Goal: Task Accomplishment & Management: Manage account settings

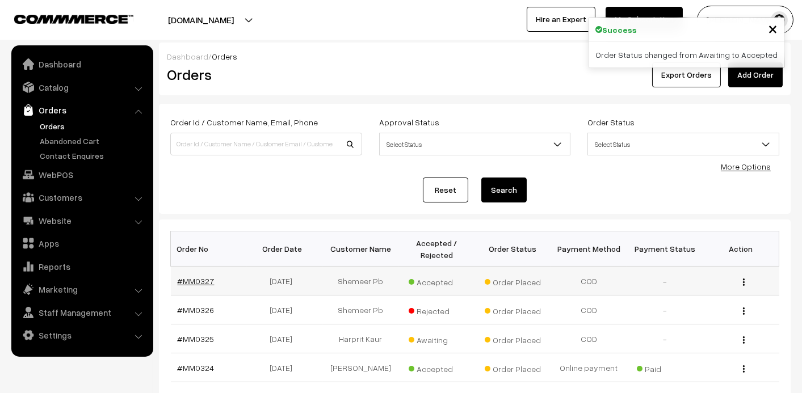
click at [199, 279] on link "#MM0327" at bounding box center [196, 282] width 37 height 10
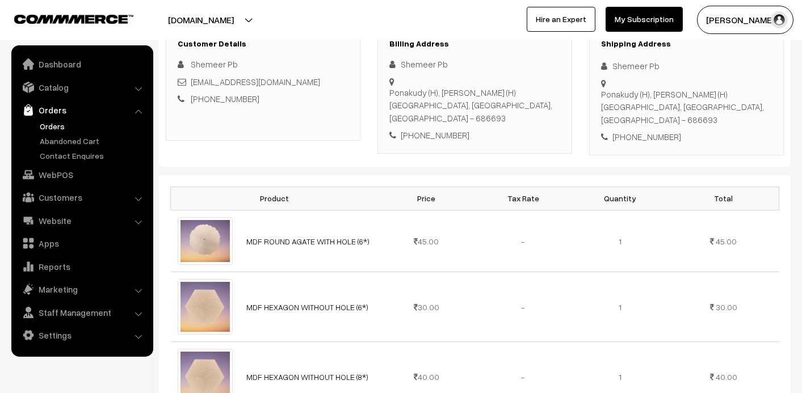
scroll to position [57, 0]
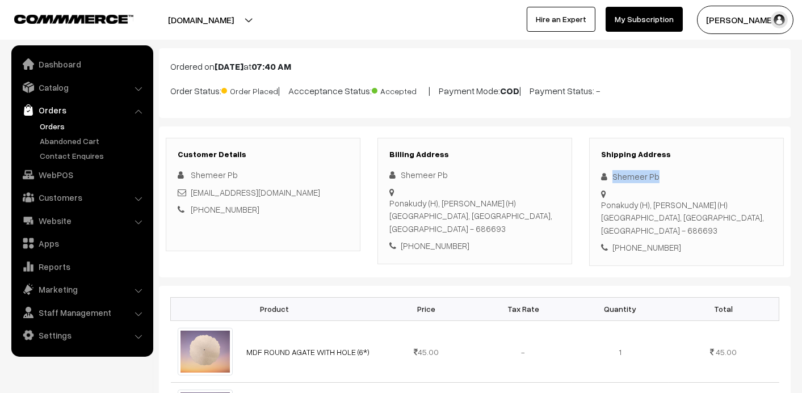
drag, startPoint x: 675, startPoint y: 177, endPoint x: 603, endPoint y: 181, distance: 72.3
click at [603, 181] on div "Shemeer Pb" at bounding box center [686, 176] width 171 height 13
copy div "Shemeer Pb"
drag, startPoint x: 681, startPoint y: 226, endPoint x: 626, endPoint y: 237, distance: 56.8
click at [626, 237] on div "Shipping Address Shemeer Pb Ponakudy (H), Ponakudy (H) Thalakode, Kerala, India…" at bounding box center [686, 202] width 195 height 128
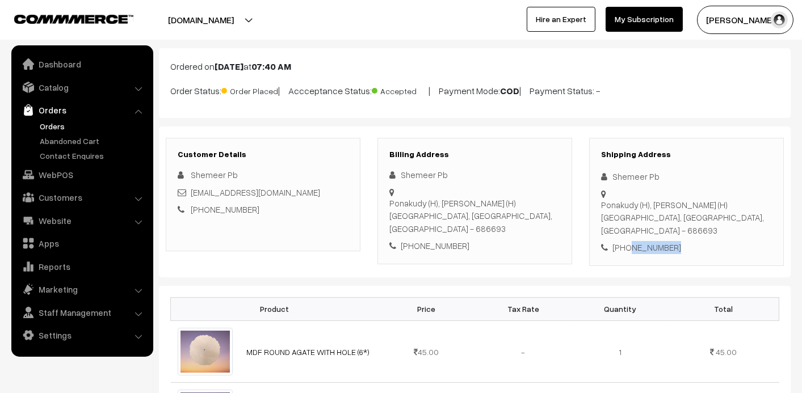
copy div "7907761820"
click at [631, 199] on div "Ponakudy (H), Ponakudy (H) Thalakode, Kerala, India - 686693" at bounding box center [686, 218] width 171 height 39
drag, startPoint x: 613, startPoint y: 191, endPoint x: 688, endPoint y: 232, distance: 85.4
click at [682, 232] on div "Shipping Address Shemeer Pb Ponakudy (H), Ponakudy (H) Thalakode, Kerala, India…" at bounding box center [686, 202] width 195 height 128
copy div "Ponakudy (H), Ponakudy (H) Thalakode, Kerala, India - 686693 +91 7907761820"
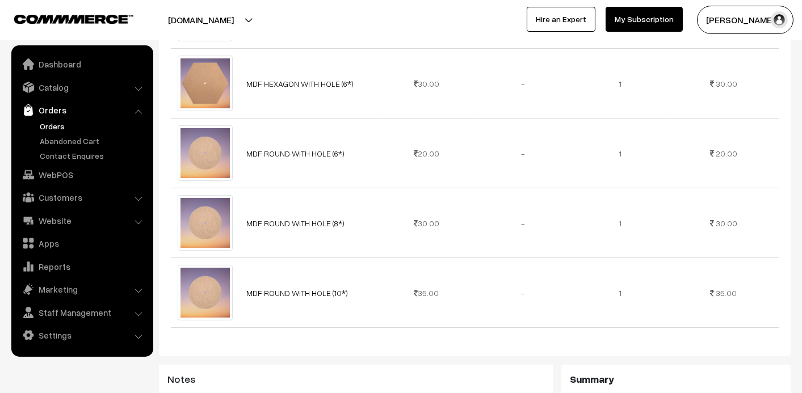
scroll to position [681, 0]
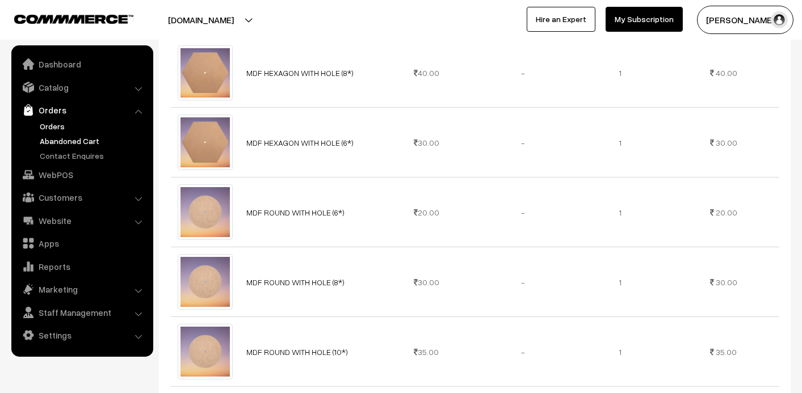
click at [64, 141] on link "Abandoned Cart" at bounding box center [93, 141] width 112 height 12
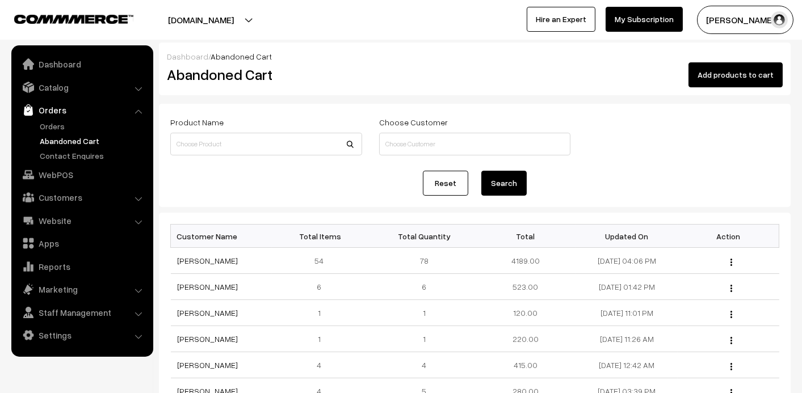
scroll to position [57, 0]
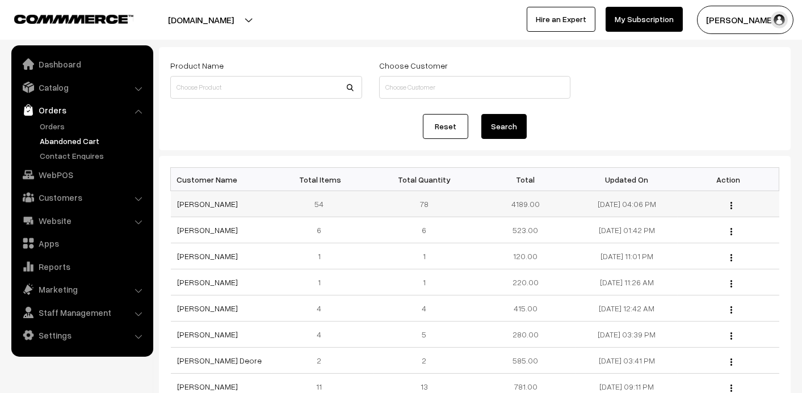
click at [203, 208] on td "[PERSON_NAME]" at bounding box center [222, 204] width 102 height 26
drag, startPoint x: 203, startPoint y: 208, endPoint x: 362, endPoint y: 140, distance: 173.5
click at [362, 140] on form "Product Name Choose Customer Reset Search" at bounding box center [475, 98] width 632 height 103
click at [181, 205] on link "[PERSON_NAME]" at bounding box center [208, 204] width 61 height 10
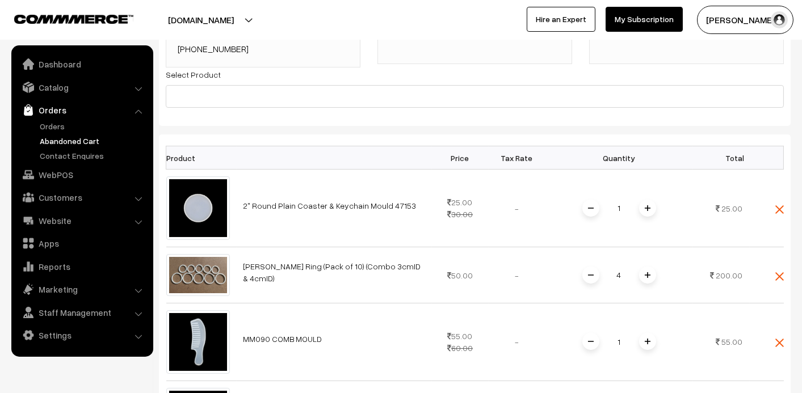
scroll to position [170, 0]
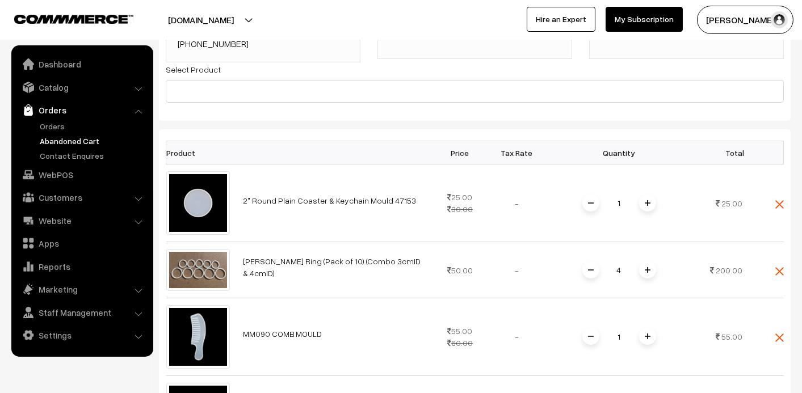
click at [91, 138] on link "Abandoned Cart" at bounding box center [93, 141] width 112 height 12
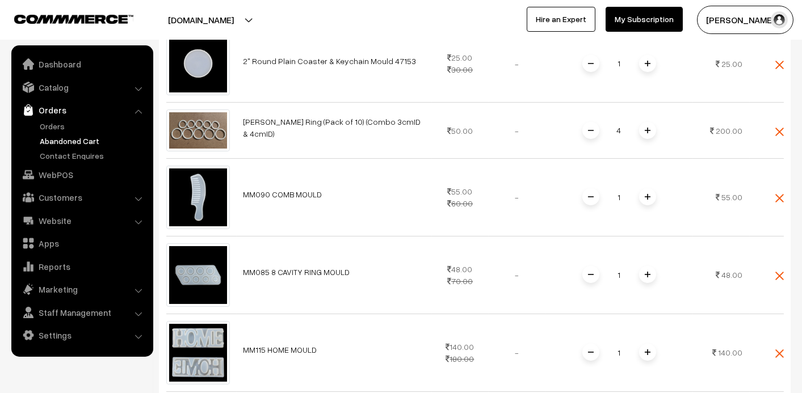
scroll to position [341, 0]
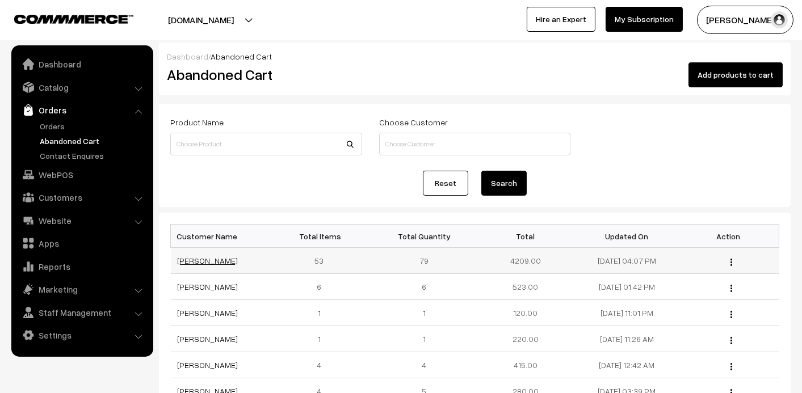
click at [204, 257] on link "[PERSON_NAME]" at bounding box center [208, 261] width 61 height 10
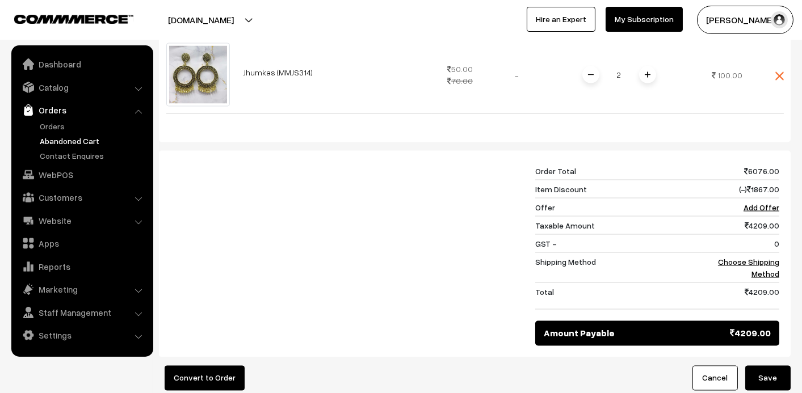
scroll to position [4599, 0]
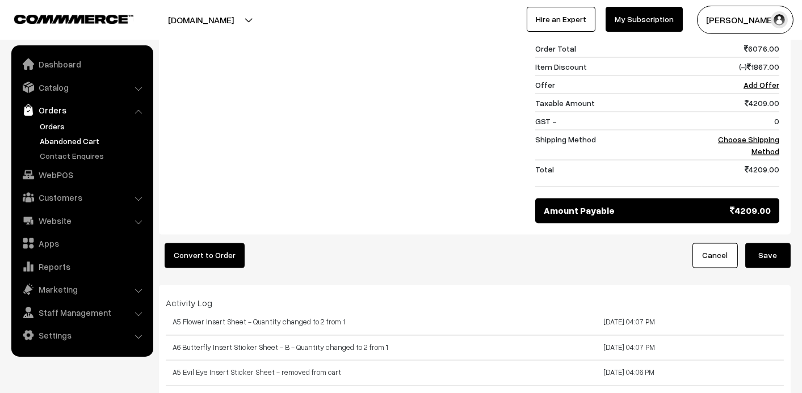
click at [54, 129] on link "Orders" at bounding box center [93, 126] width 112 height 12
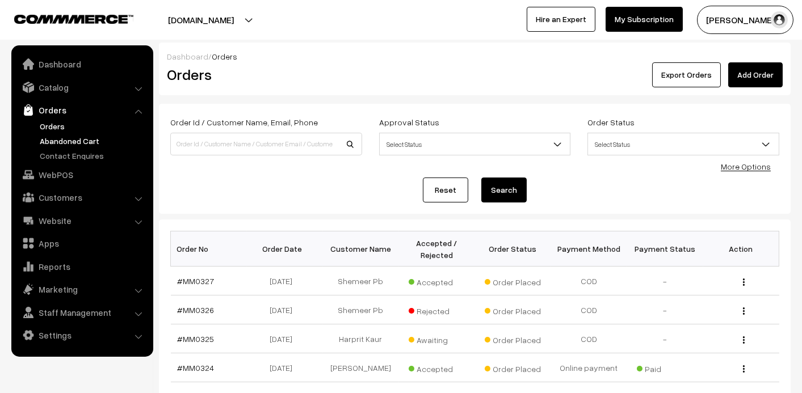
click at [69, 142] on link "Abandoned Cart" at bounding box center [93, 141] width 112 height 12
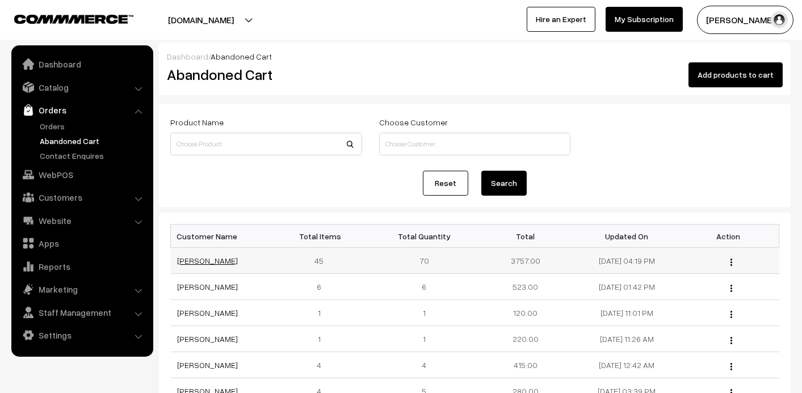
click at [213, 261] on link "Tripti Singhania" at bounding box center [208, 261] width 61 height 10
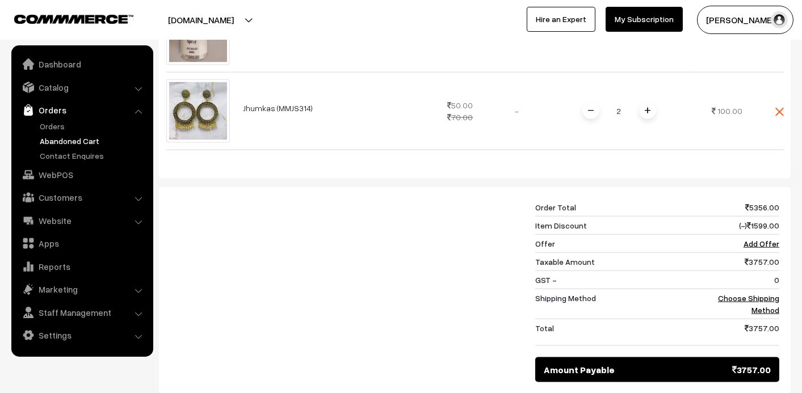
scroll to position [3787, 0]
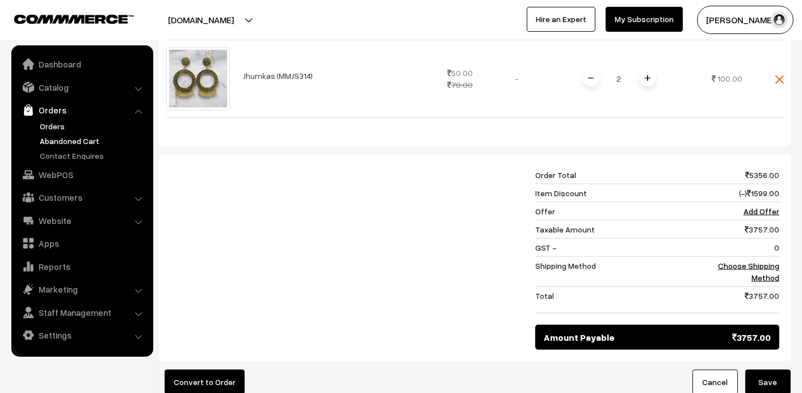
click at [60, 127] on link "Orders" at bounding box center [93, 126] width 112 height 12
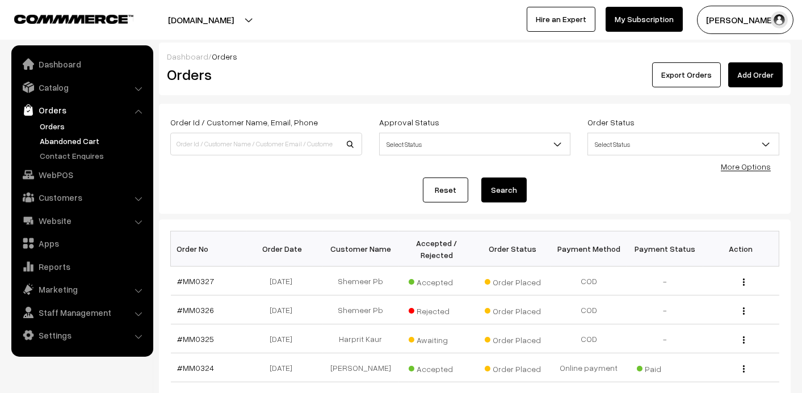
click at [58, 141] on link "Abandoned Cart" at bounding box center [93, 141] width 112 height 12
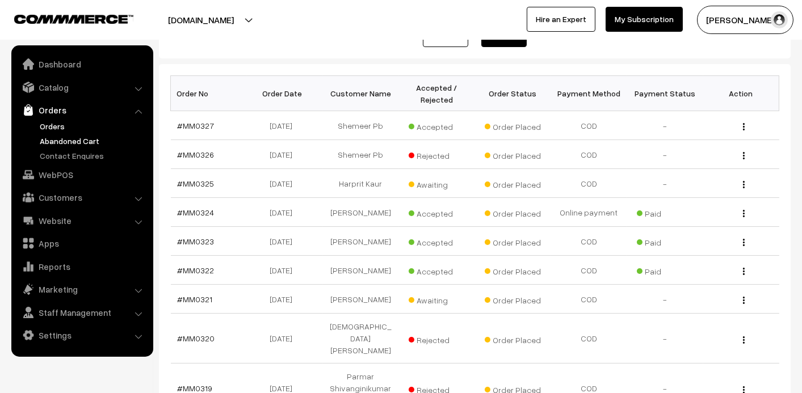
scroll to position [114, 0]
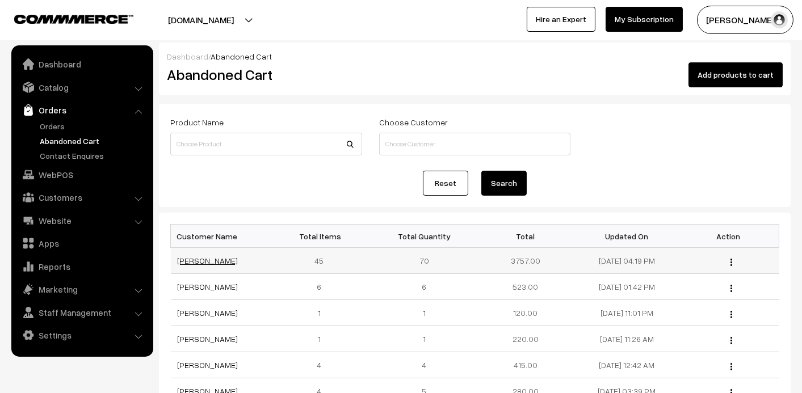
click at [192, 257] on link "[PERSON_NAME]" at bounding box center [208, 261] width 61 height 10
